Goal: Navigation & Orientation: Find specific page/section

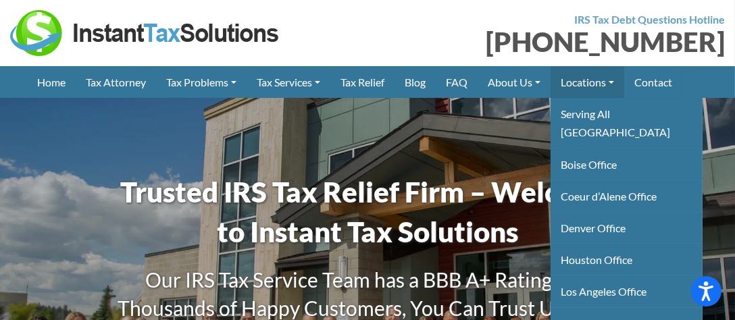
click at [624, 82] on link "Locations" at bounding box center [587, 82] width 74 height 32
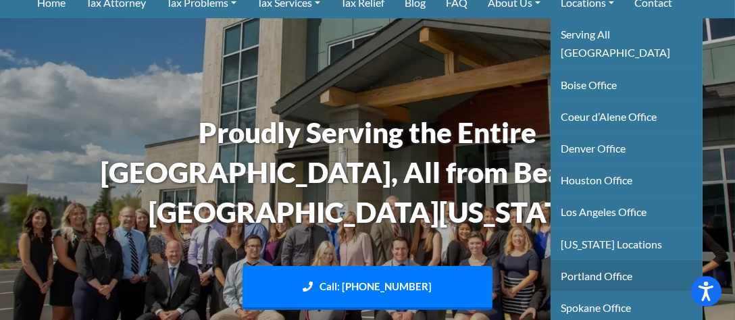
scroll to position [97, 0]
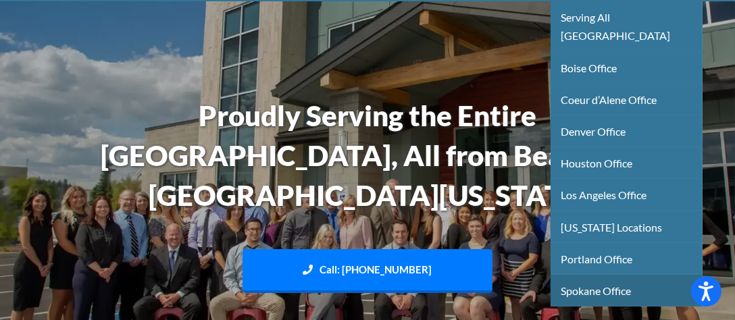
click at [600, 276] on link "Spokane Office" at bounding box center [626, 291] width 152 height 32
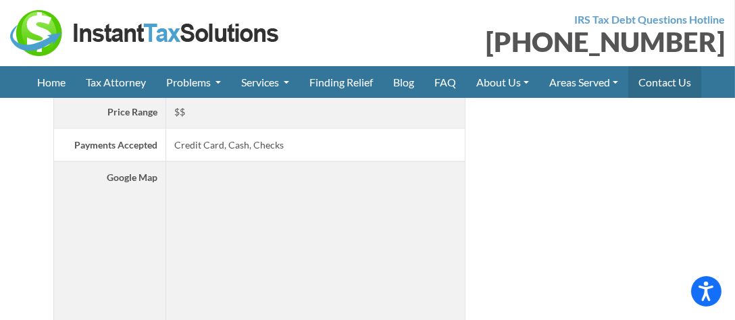
scroll to position [2945, 0]
